Goal: Task Accomplishment & Management: Manage account settings

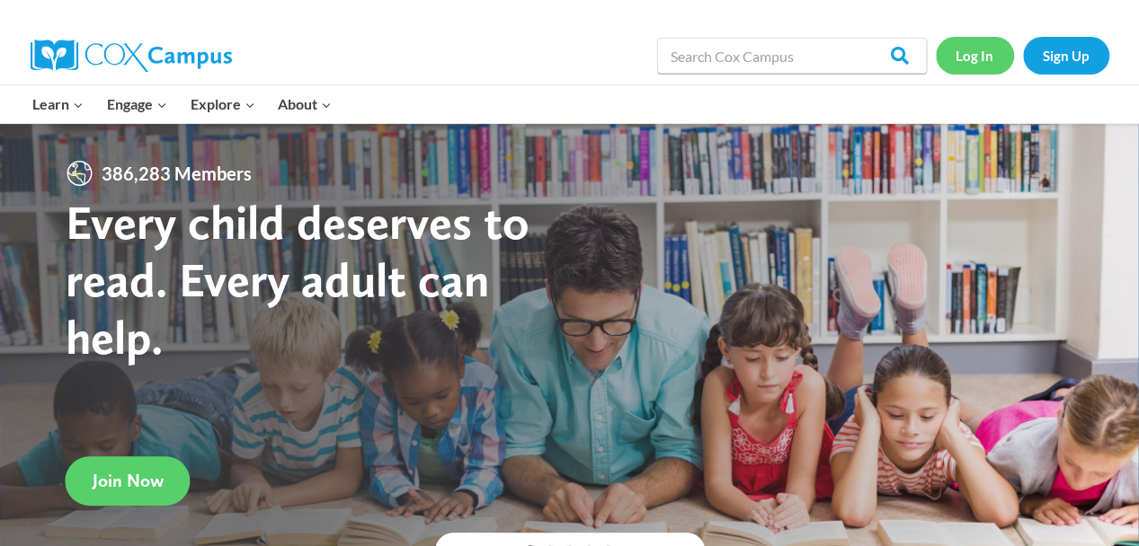
click at [963, 66] on link "Log In" at bounding box center [975, 55] width 78 height 37
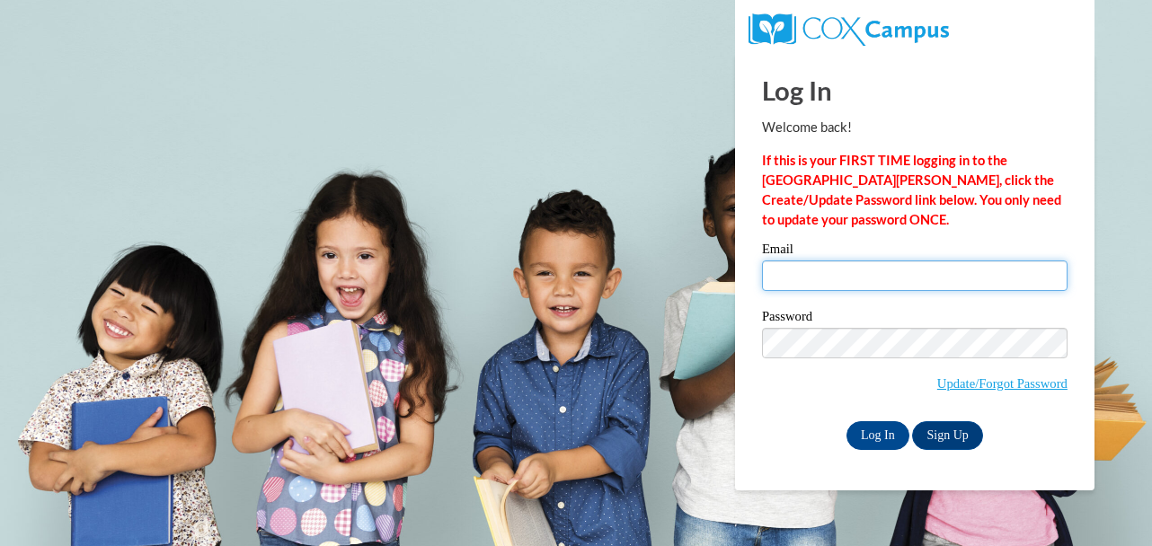
click at [899, 281] on input "Email" at bounding box center [915, 276] width 306 height 31
type input "[EMAIL_ADDRESS][DOMAIN_NAME]"
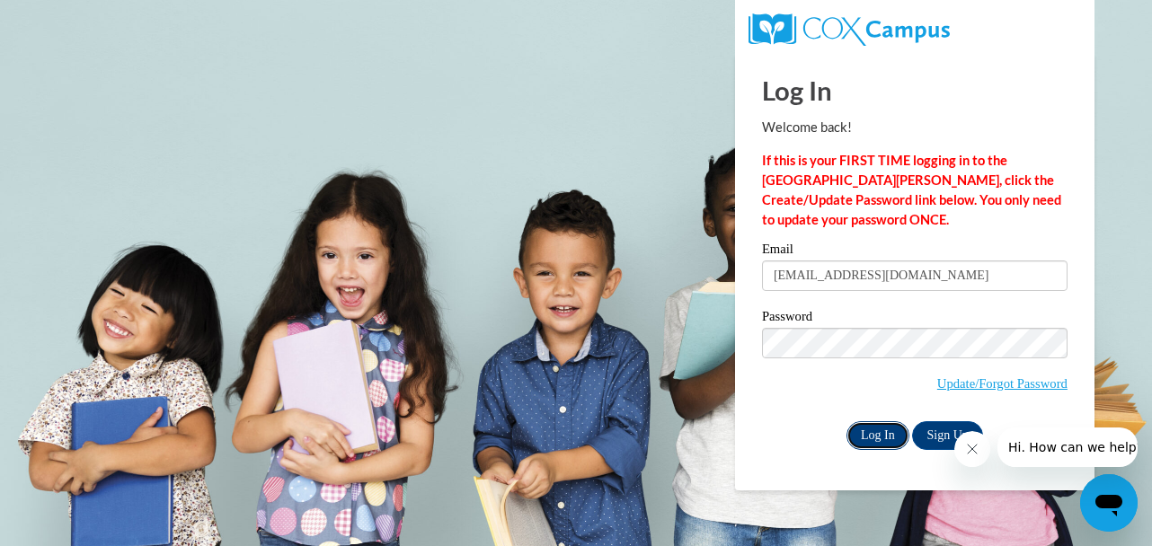
click at [892, 431] on input "Log In" at bounding box center [878, 436] width 63 height 29
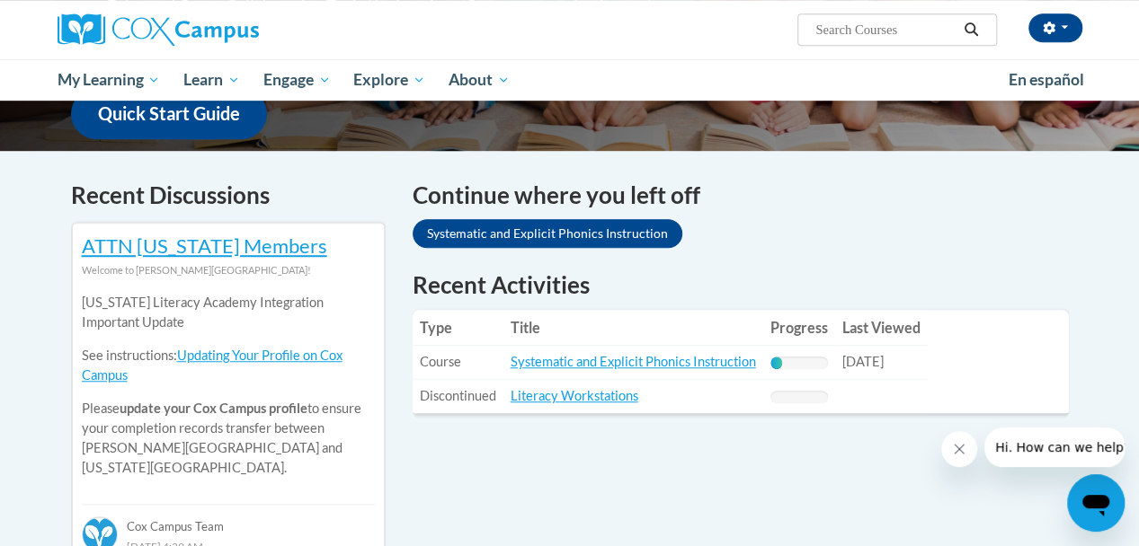
scroll to position [536, 0]
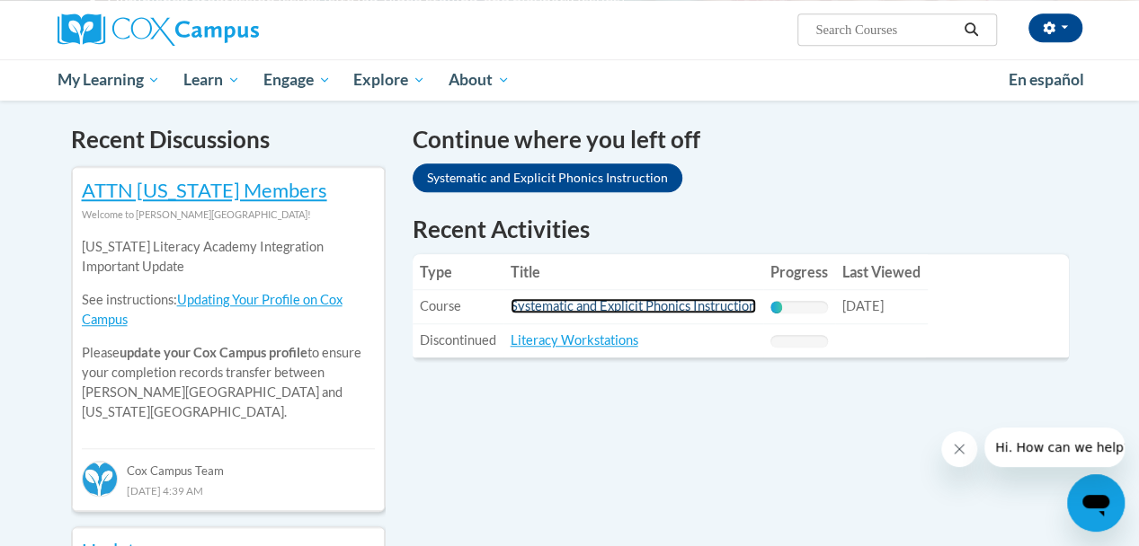
click at [719, 303] on link "Systematic and Explicit Phonics Instruction" at bounding box center [632, 305] width 245 height 15
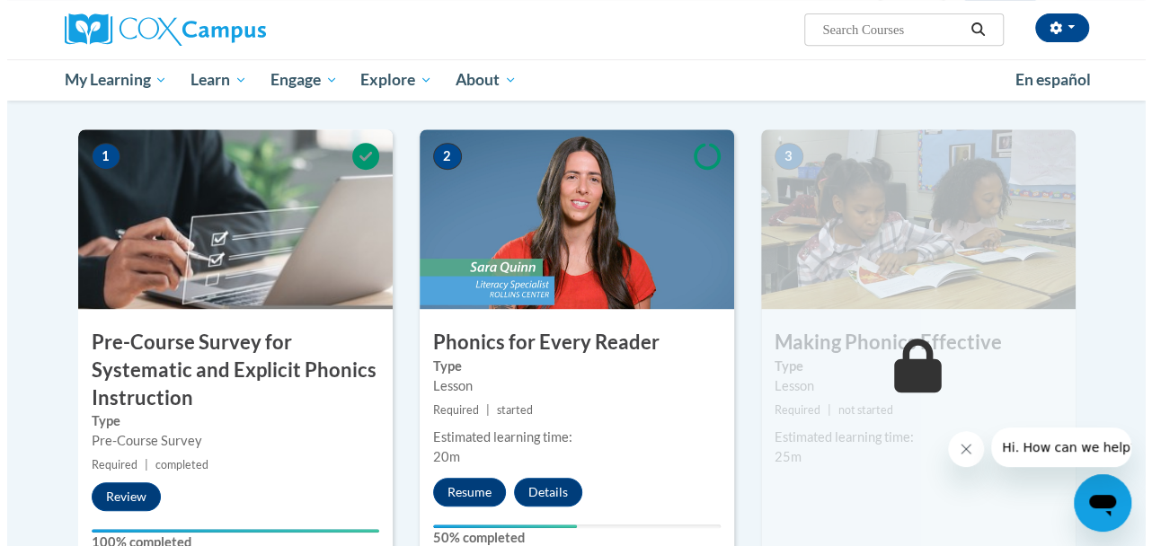
scroll to position [395, 0]
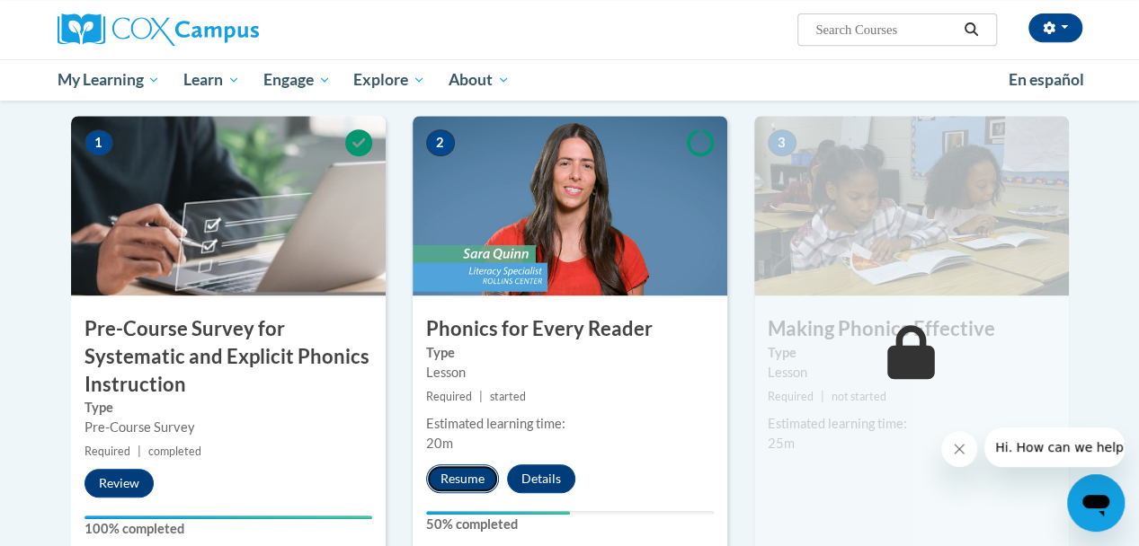
click at [470, 472] on button "Resume" at bounding box center [462, 479] width 73 height 29
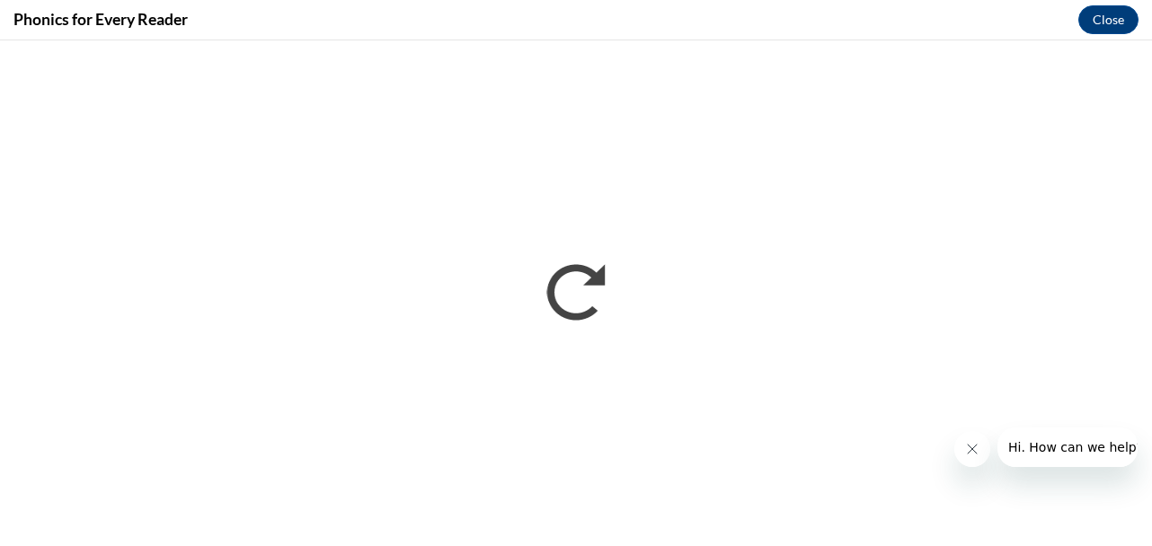
scroll to position [0, 0]
